Goal: Task Accomplishment & Management: Complete application form

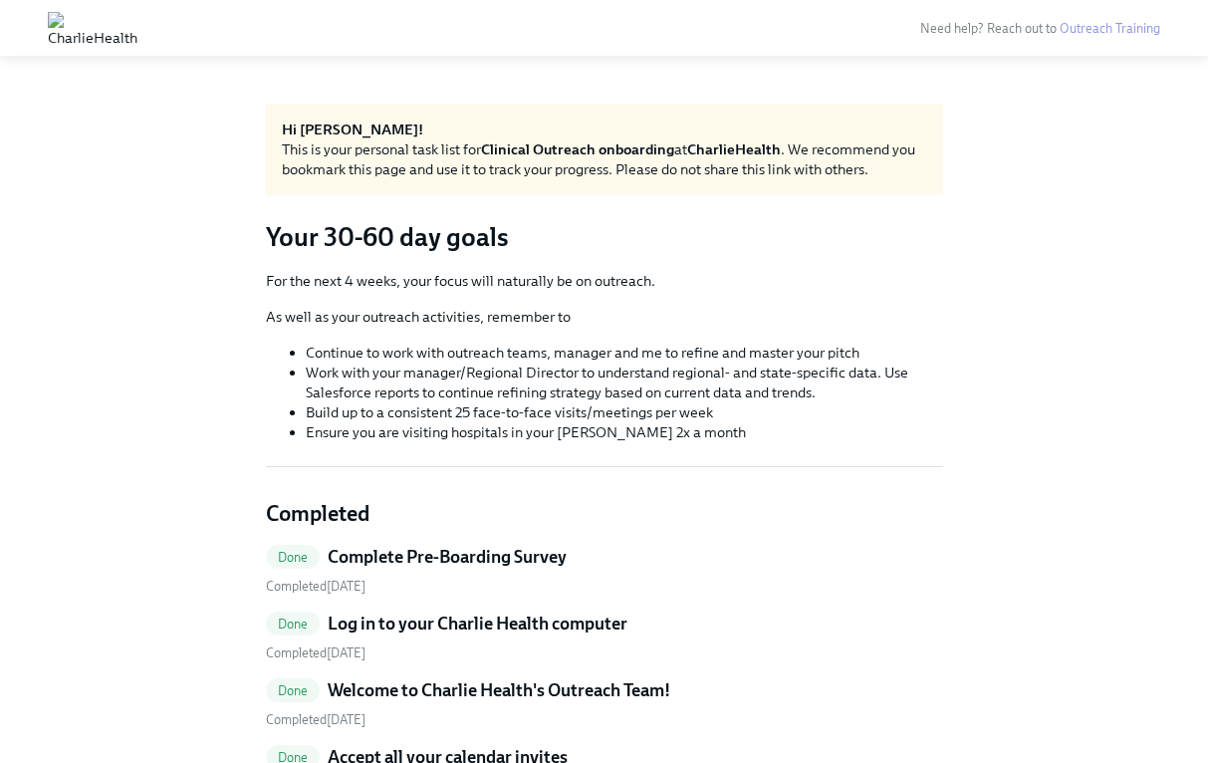
scroll to position [2707, 0]
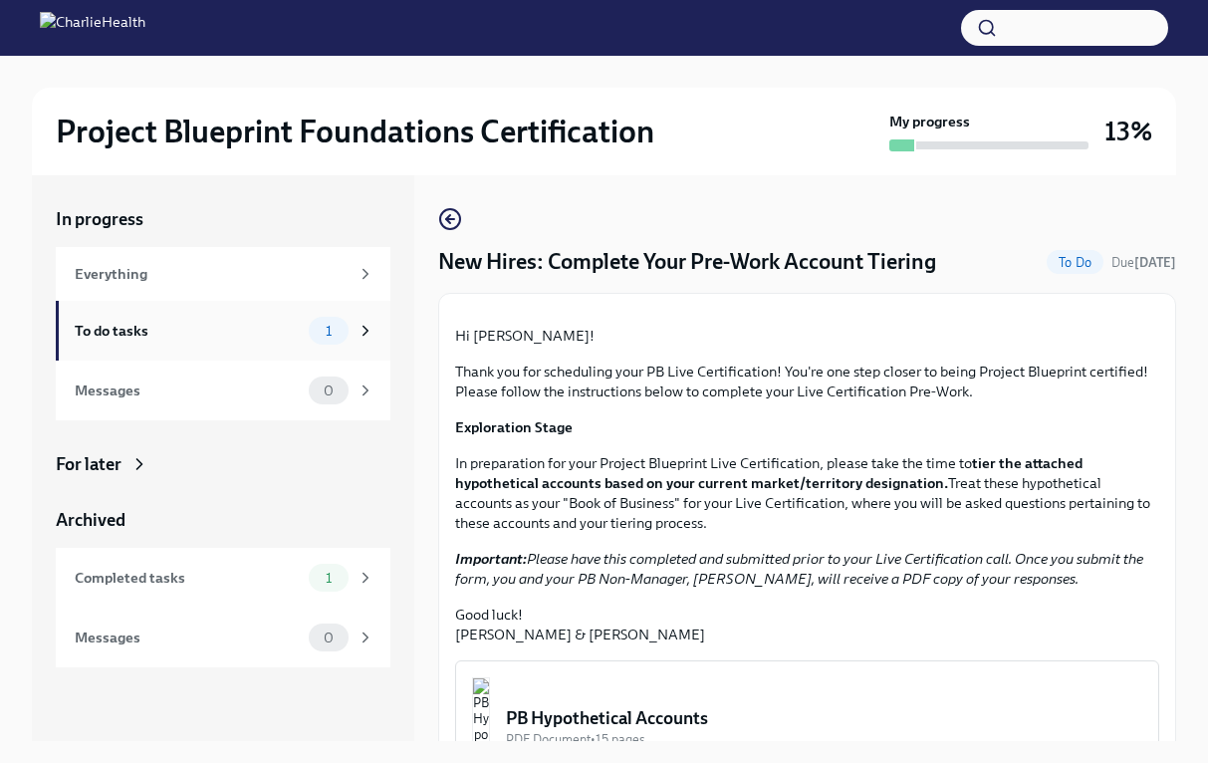
click at [239, 331] on div "To do tasks" at bounding box center [188, 331] width 226 height 22
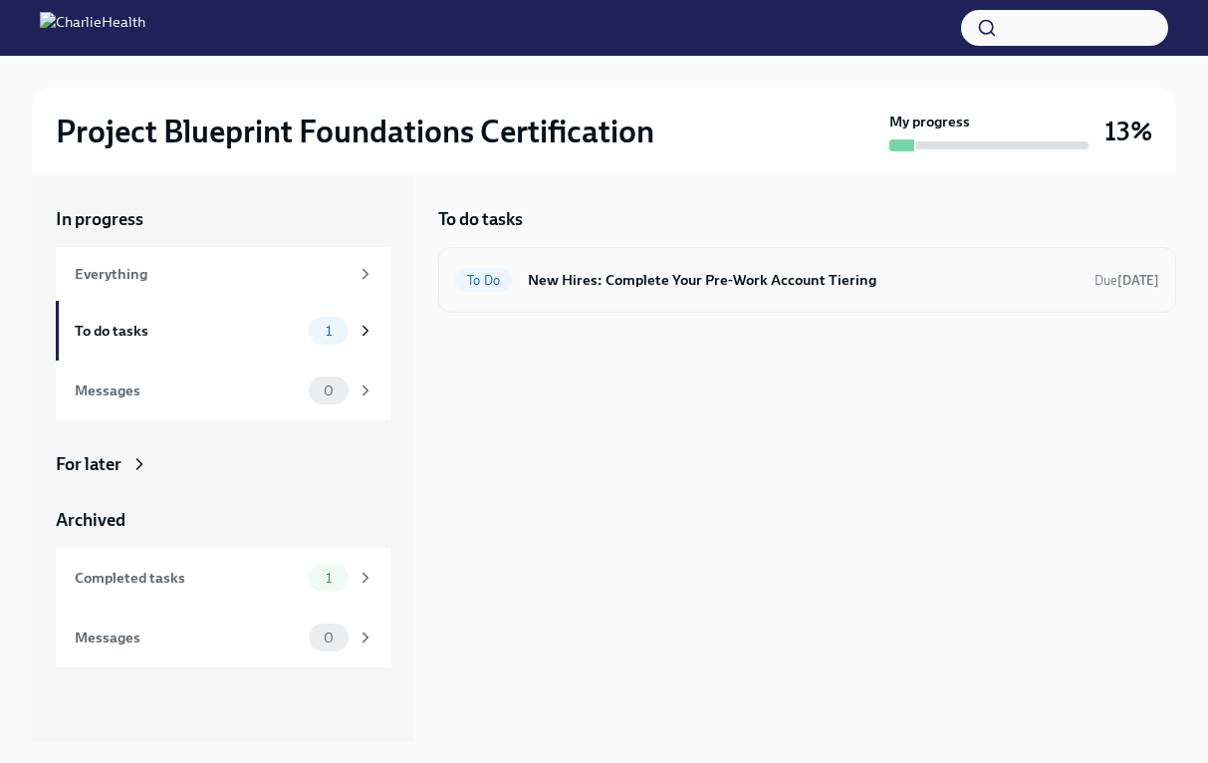
click at [610, 289] on h6 "New Hires: Complete Your Pre-Work Account Tiering" at bounding box center [803, 280] width 551 height 22
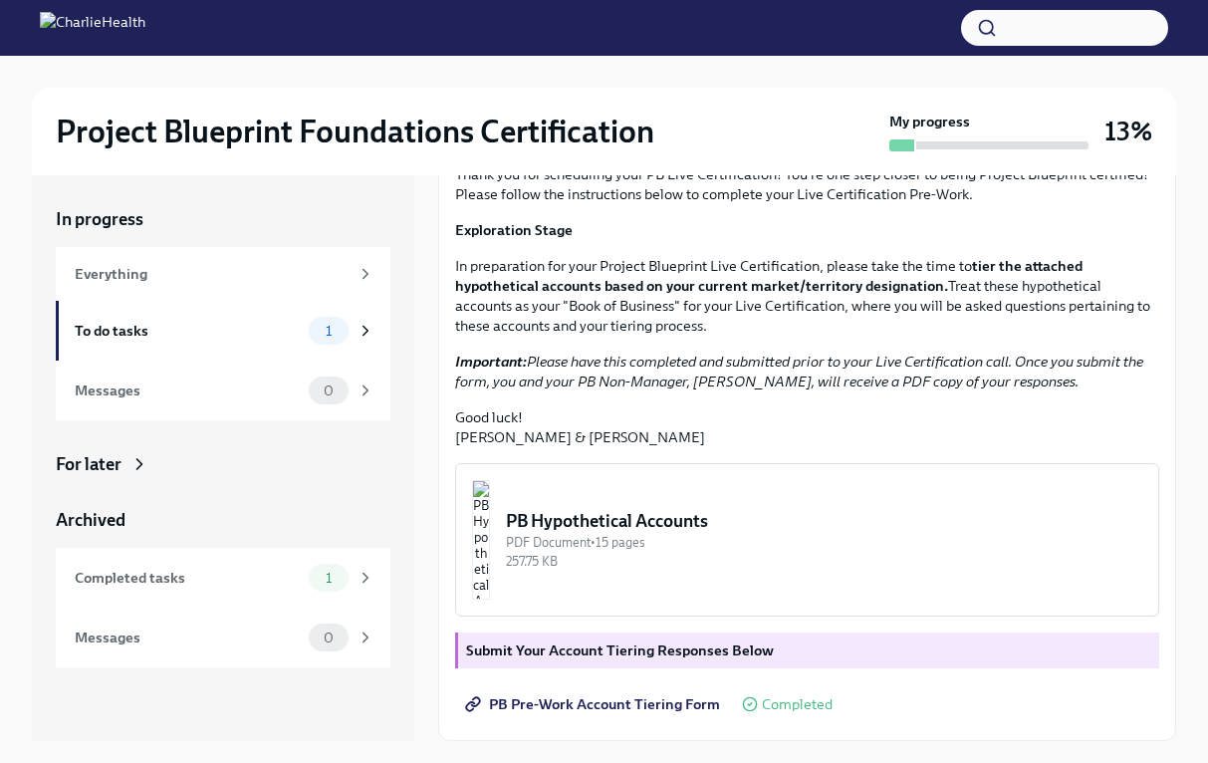
scroll to position [235, 0]
click at [160, 460] on div "For later" at bounding box center [223, 464] width 335 height 24
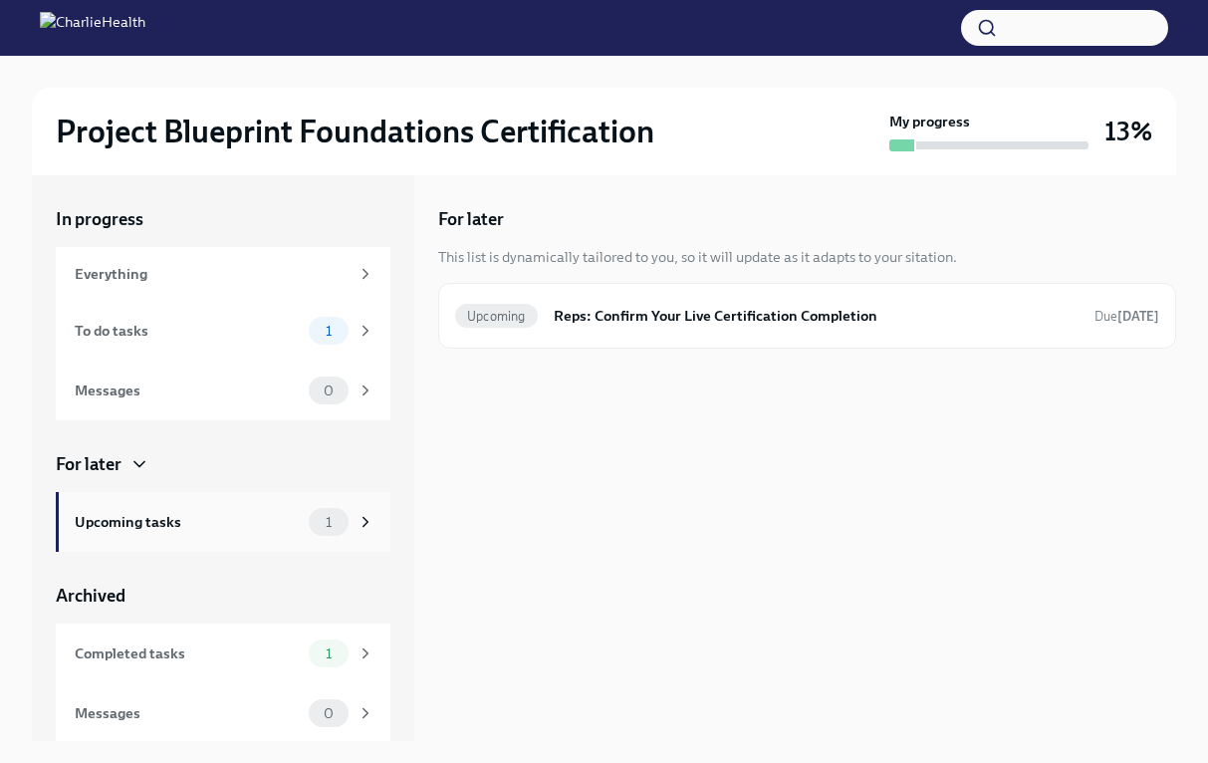
click at [214, 528] on div "Upcoming tasks" at bounding box center [188, 522] width 226 height 22
click at [697, 326] on h6 "Reps: Confirm Your Live Certification Completion" at bounding box center [816, 316] width 525 height 22
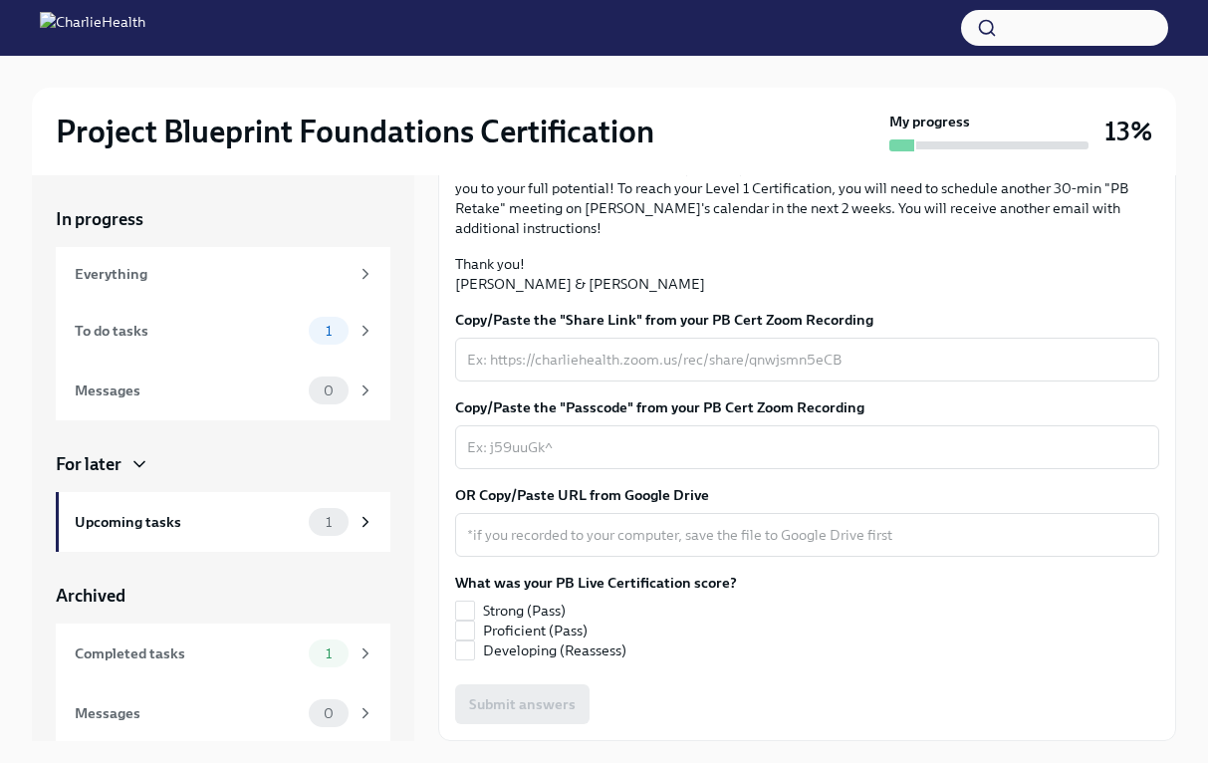
scroll to position [372, 0]
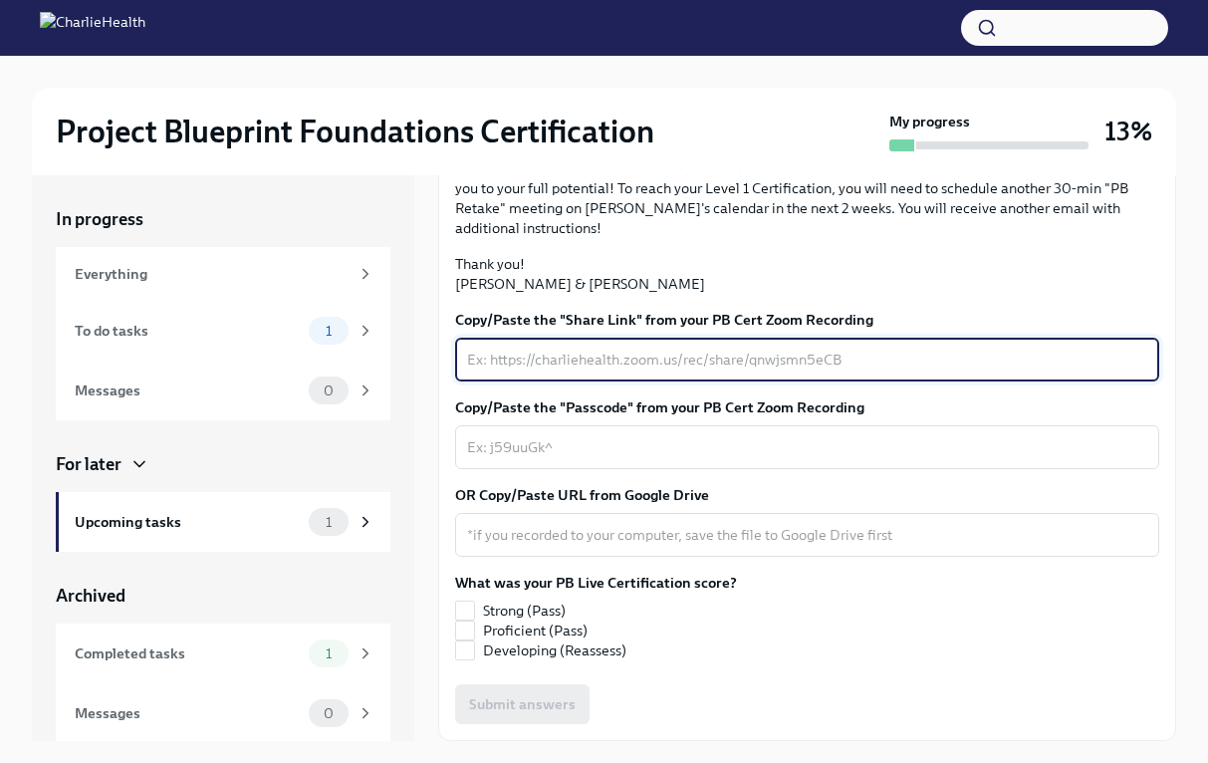
click at [721, 371] on textarea "Copy/Paste the "Share Link" from your PB Cert Zoom Recording" at bounding box center [807, 360] width 680 height 24
paste textarea "https://charliehealth.zoom.us/rec/share/SoigDjS9Hpejmr8nxFY4SuFvbYTn0bainjCIOc_…"
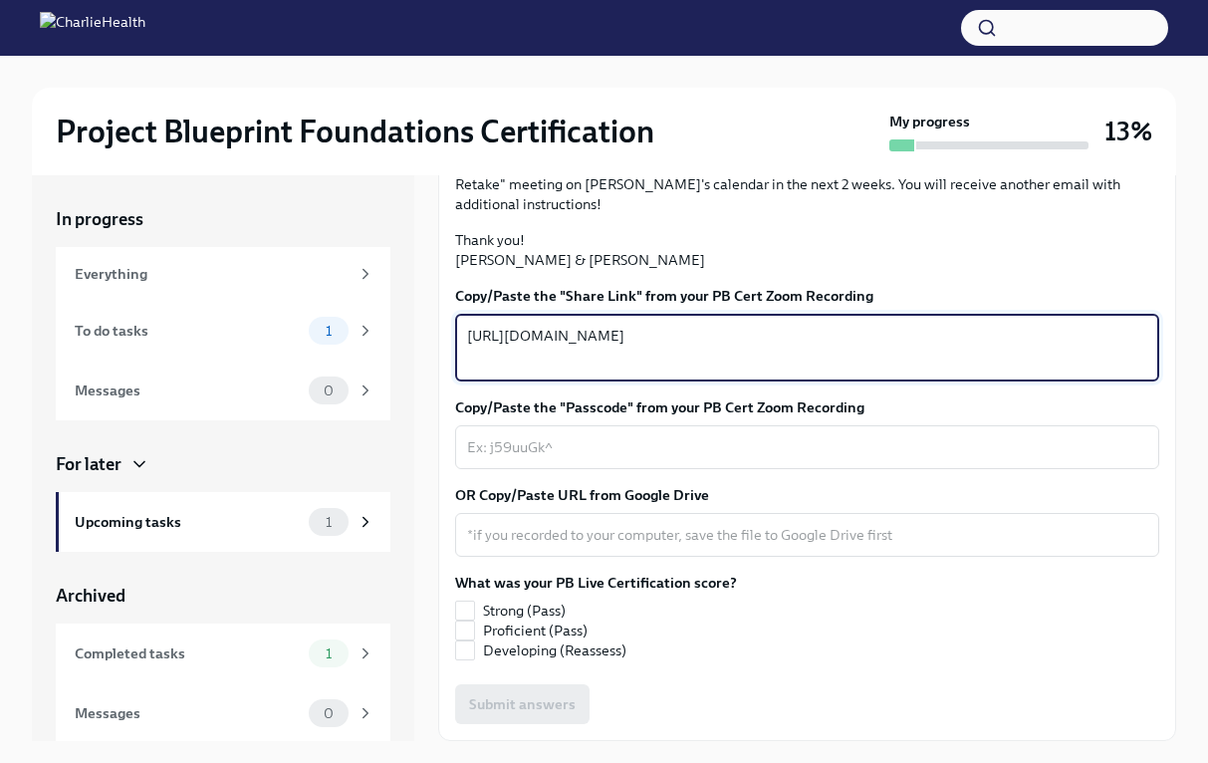
type textarea "https://charliehealth.zoom.us/rec/share/SoigDjS9Hpejmr8nxFY4SuFvbYTn0bainjCIOc_…"
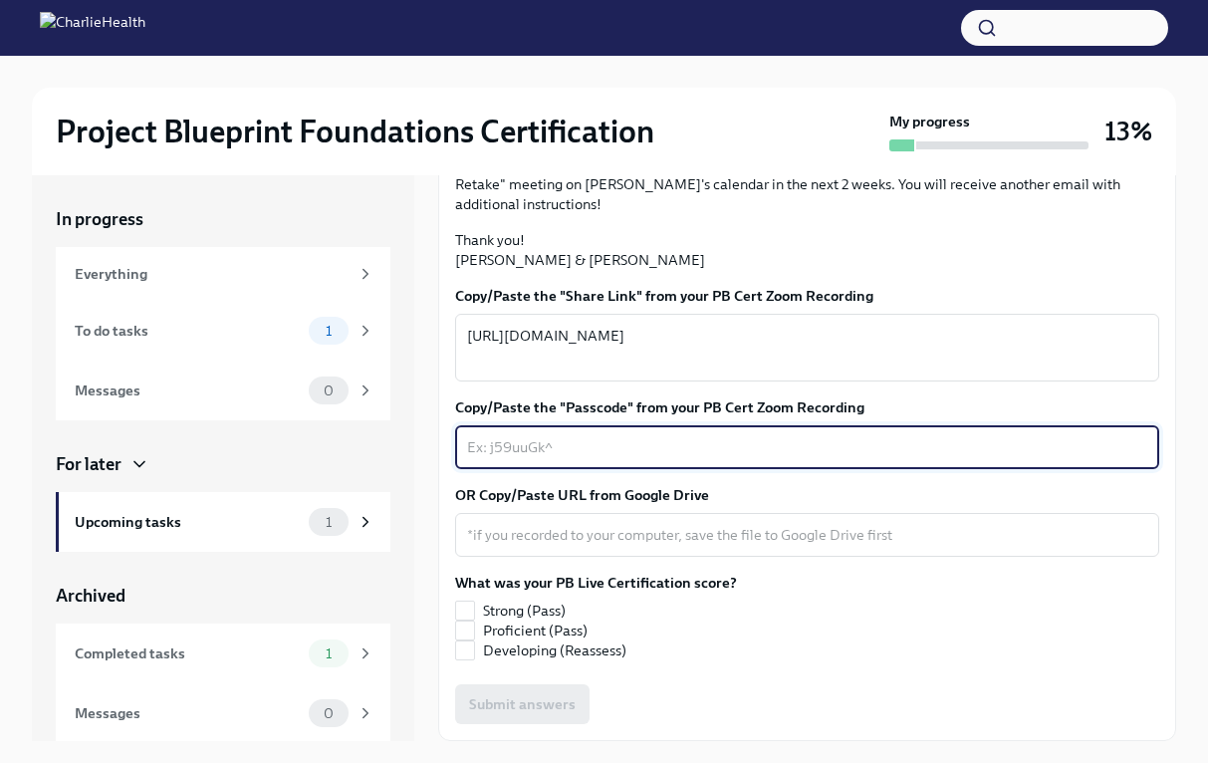
click at [602, 459] on textarea "Copy/Paste the "Passcode" from your PB Cert Zoom Recording" at bounding box center [807, 447] width 680 height 24
paste textarea "?ef.J0aN"
type textarea "?ef.J0aN"
click at [472, 611] on input "Strong (Pass)" at bounding box center [465, 610] width 18 height 18
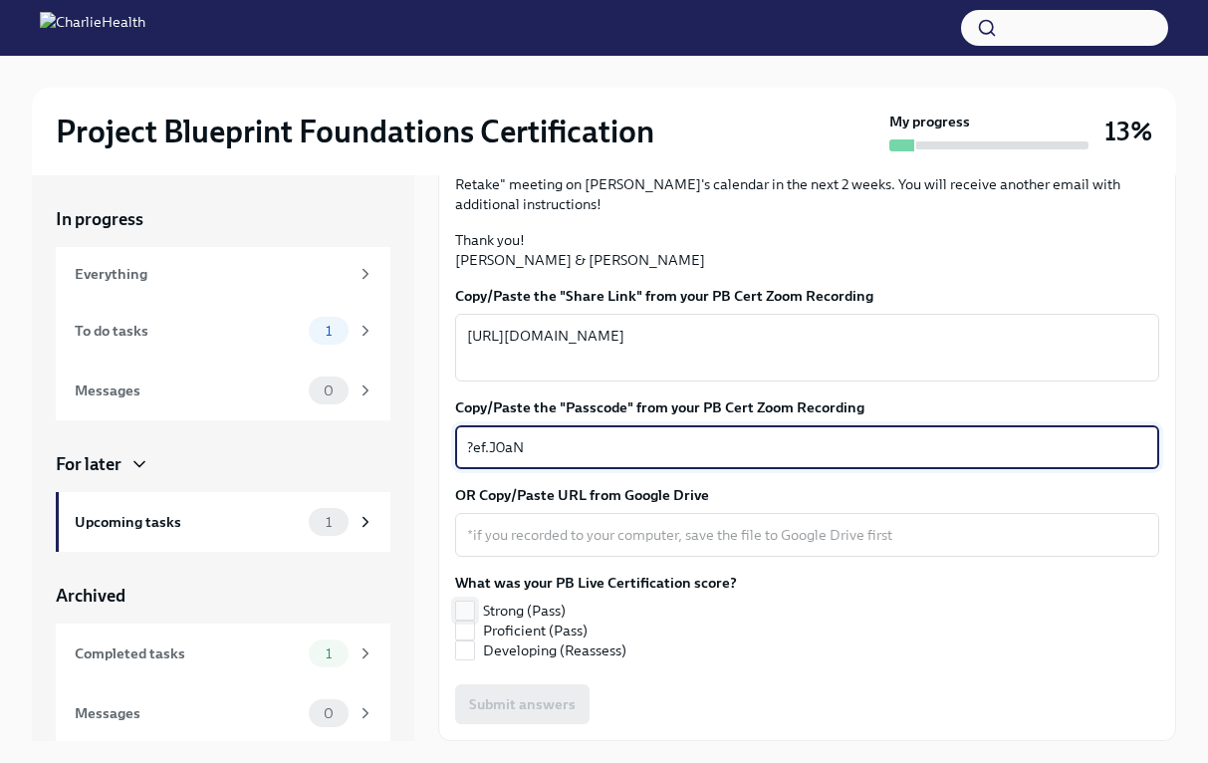
checkbox input "true"
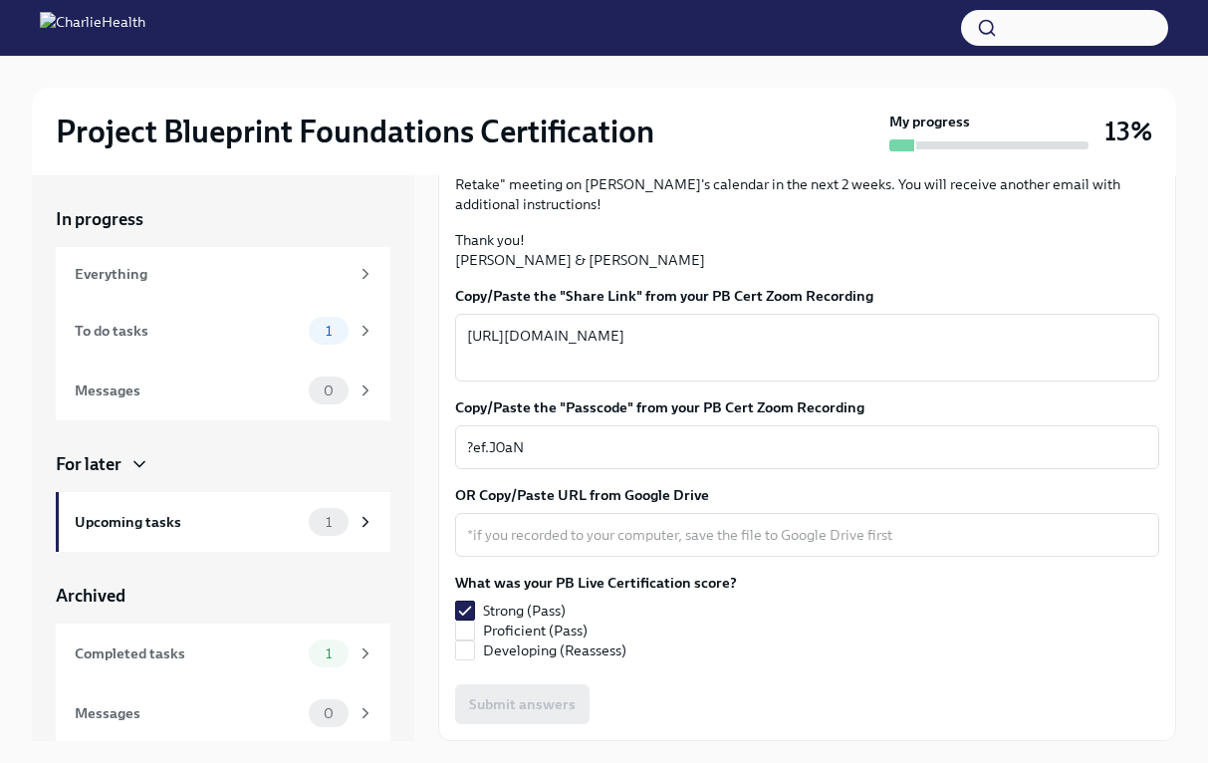
scroll to position [529, 0]
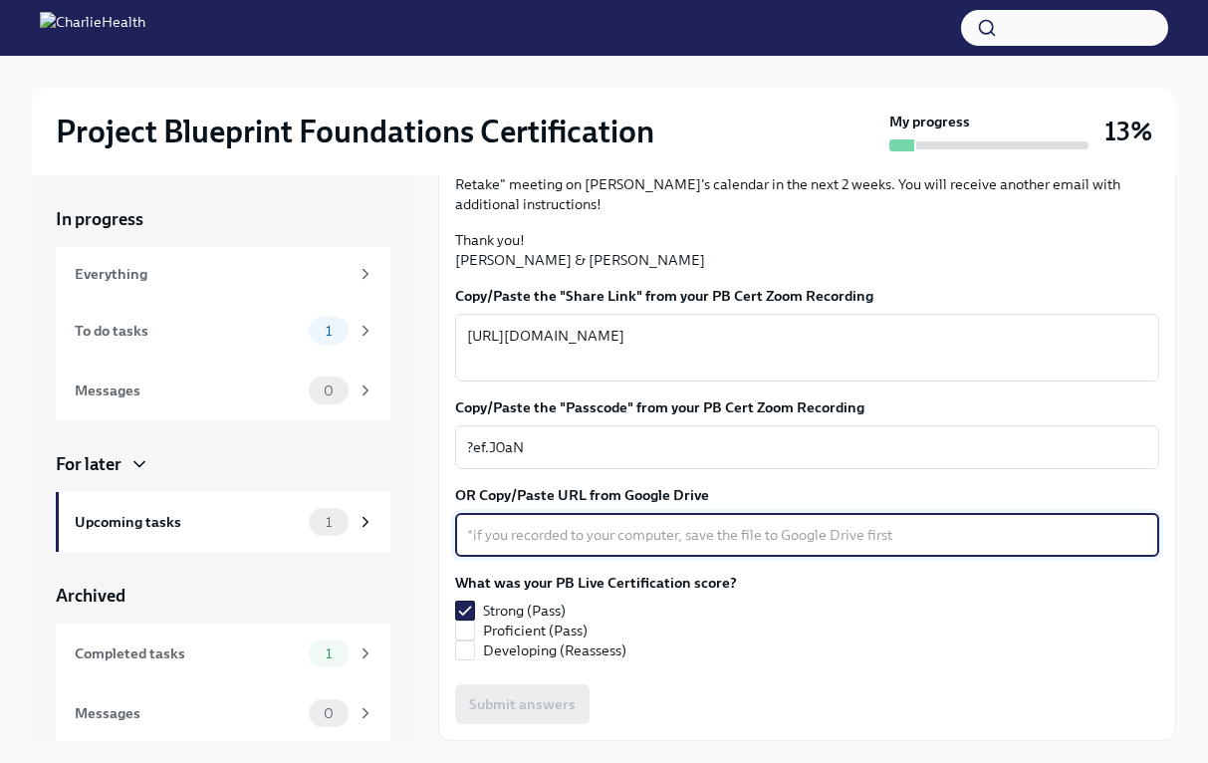
click at [616, 534] on textarea "OR Copy/Paste URL from Google Drive" at bounding box center [807, 535] width 680 height 24
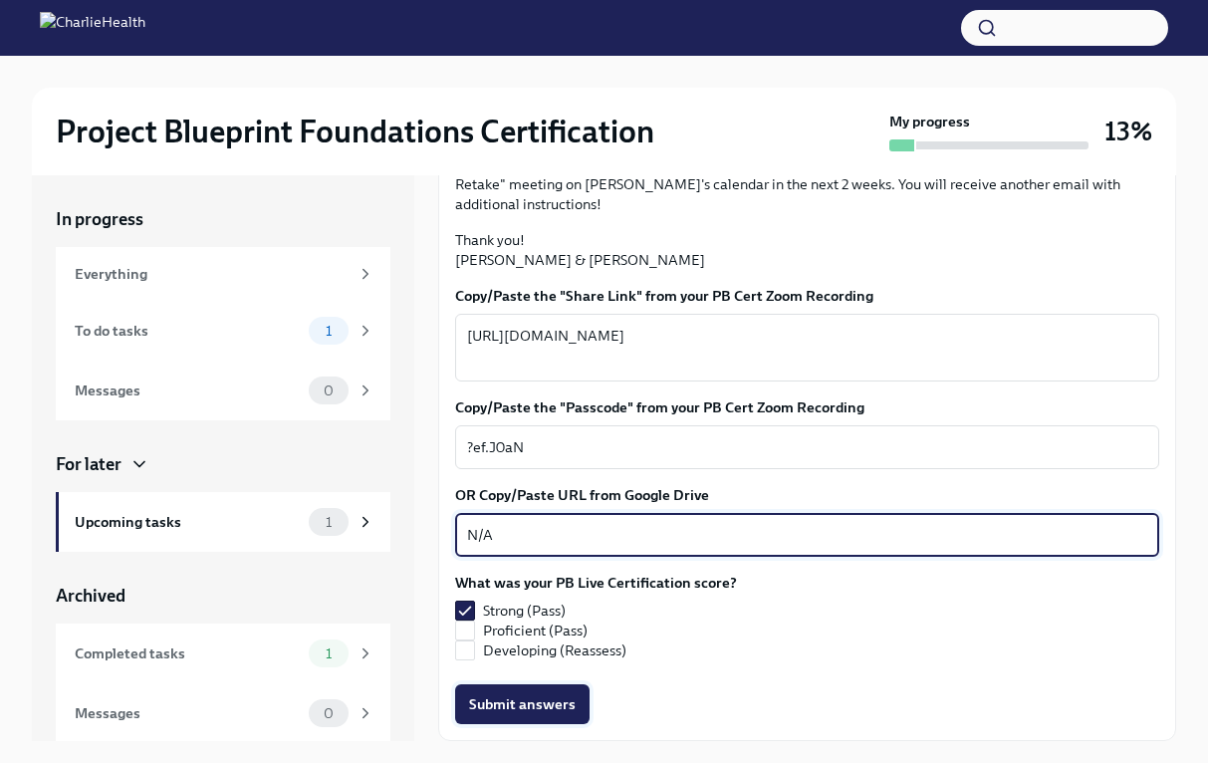
type textarea "N/A"
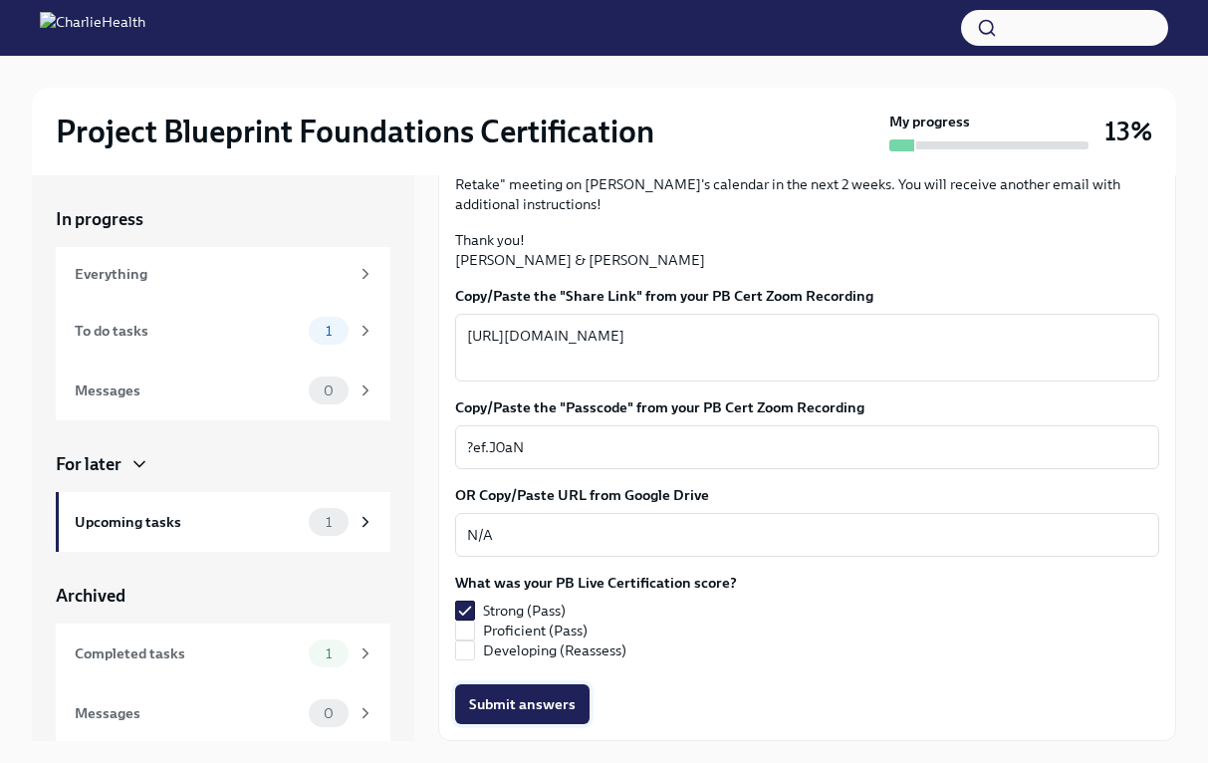
click at [551, 701] on span "Submit answers" at bounding box center [522, 704] width 107 height 20
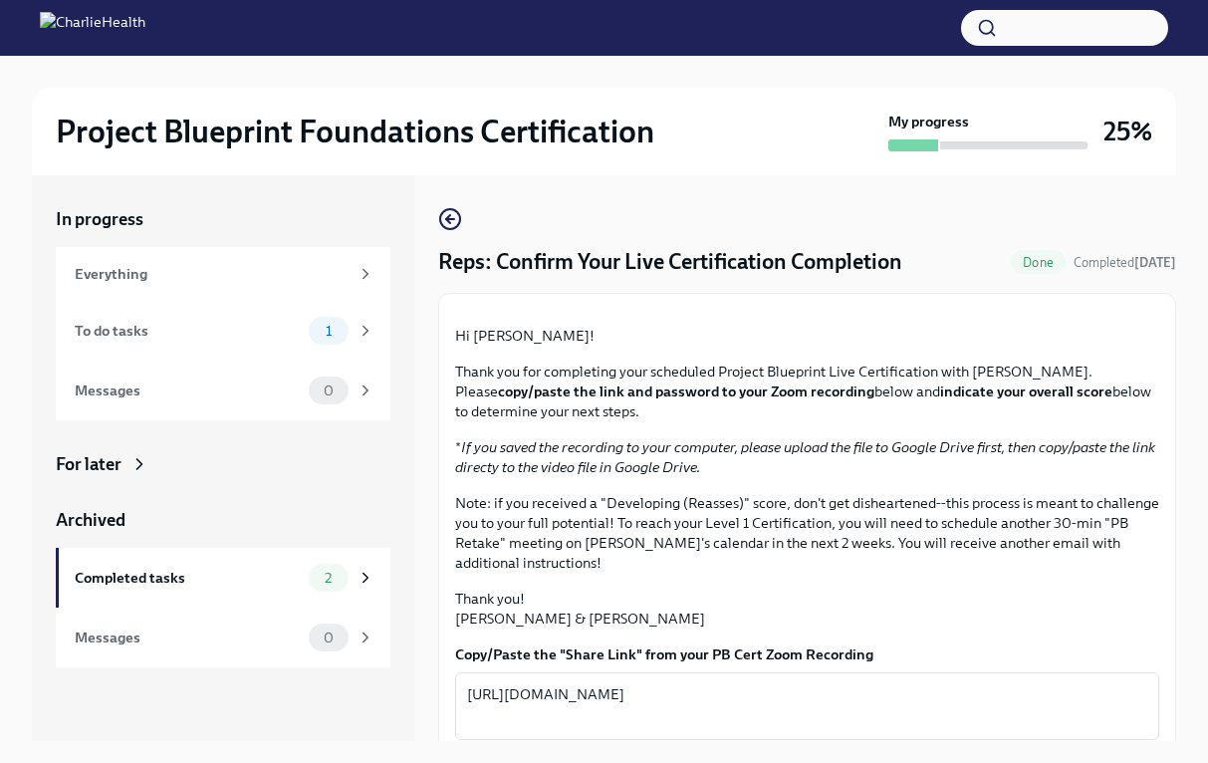
scroll to position [24, 0]
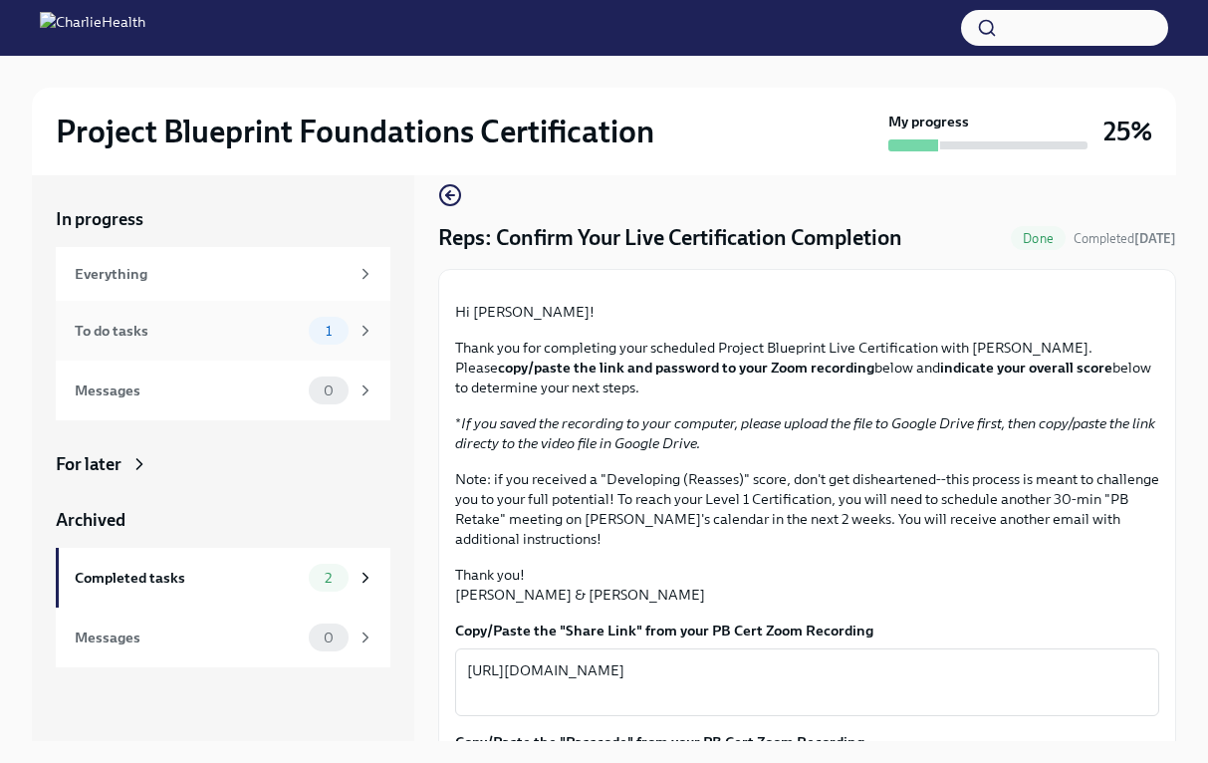
click at [275, 337] on div "To do tasks" at bounding box center [188, 331] width 226 height 22
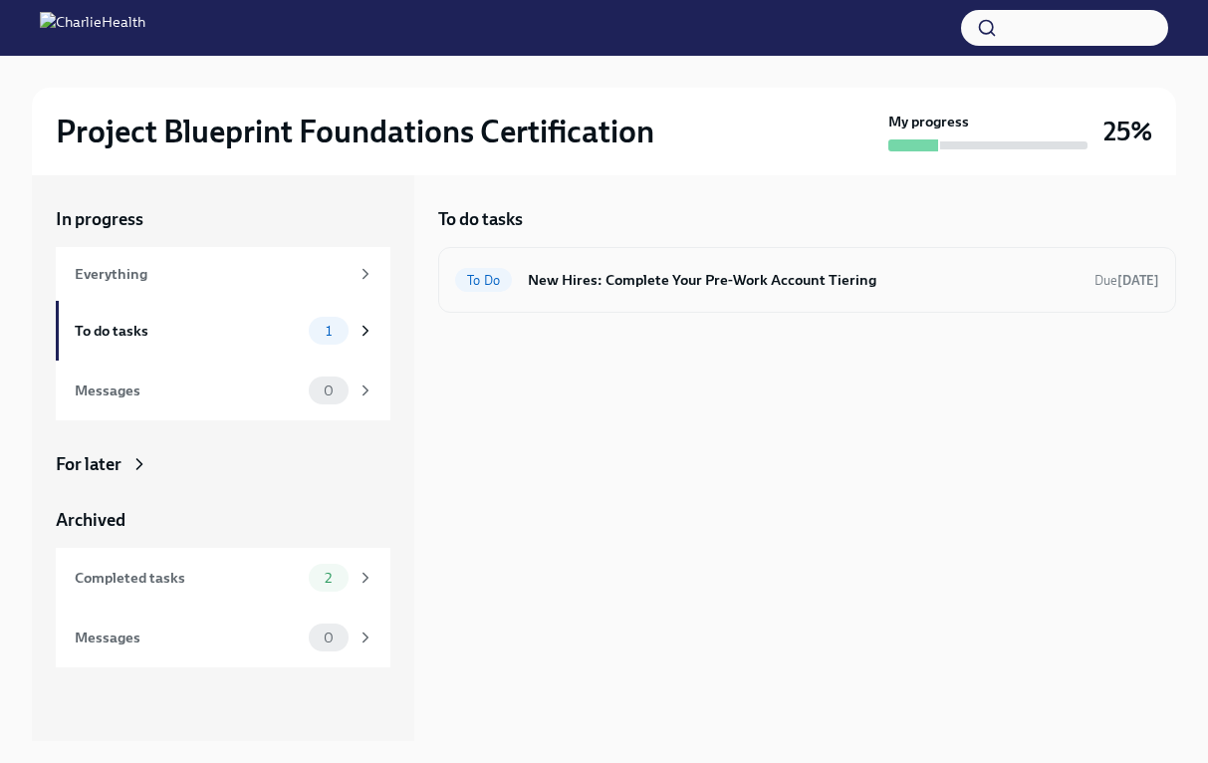
click at [485, 279] on span "To Do" at bounding box center [483, 280] width 57 height 15
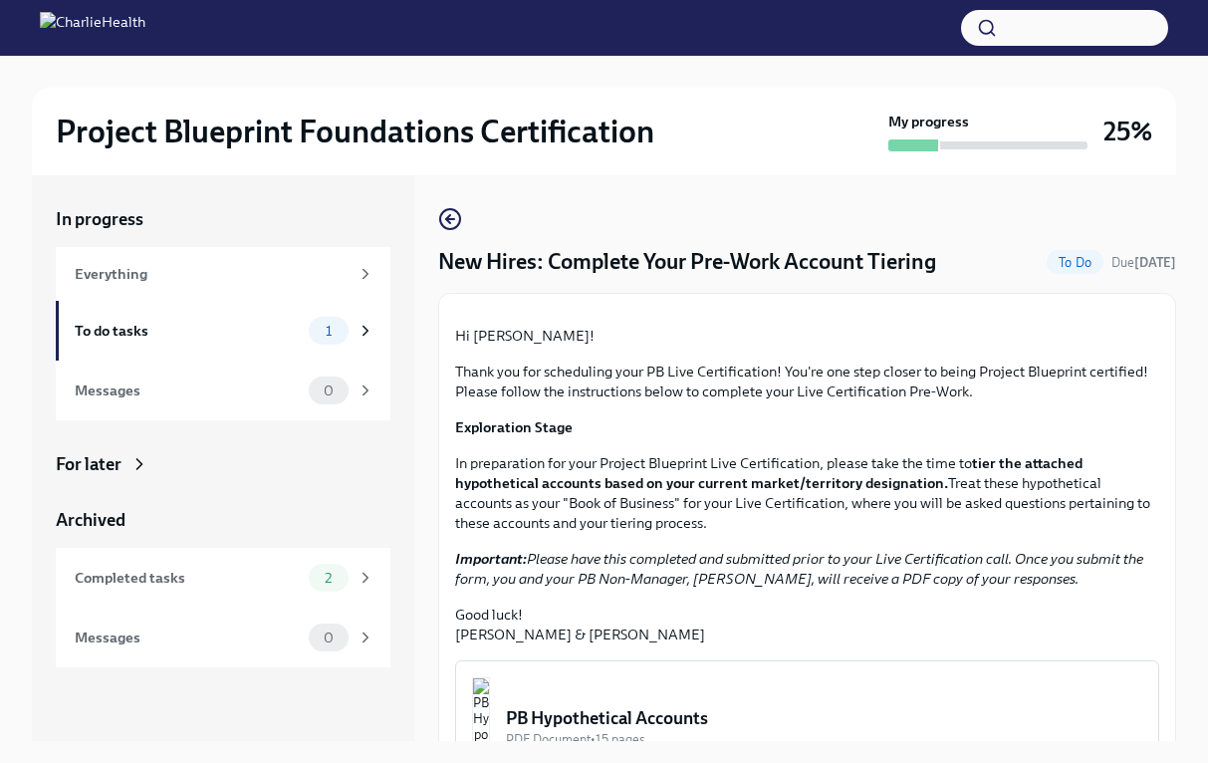
click at [144, 466] on icon at bounding box center [139, 464] width 20 height 20
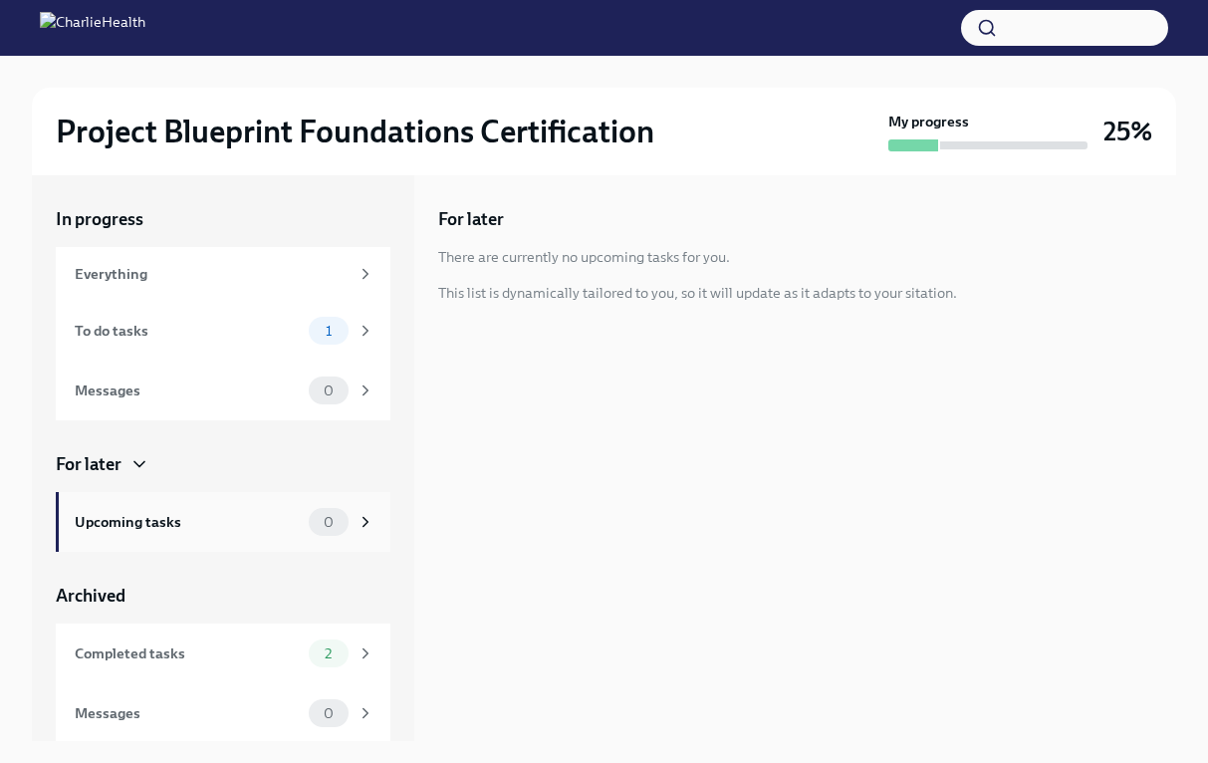
scroll to position [2, 0]
click at [228, 638] on div "Completed tasks 2" at bounding box center [225, 651] width 300 height 28
